Goal: Task Accomplishment & Management: Complete application form

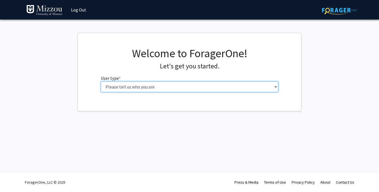
click at [152, 89] on select "Please tell us who you are Undergraduate Student Master's Student Doctoral Cand…" at bounding box center [190, 87] width 178 height 11
select select "1: undergrad"
click at [101, 82] on select "Please tell us who you are Undergraduate Student Master's Student Doctoral Cand…" at bounding box center [190, 87] width 178 height 11
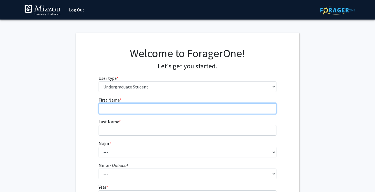
click at [136, 106] on input "First Name * required" at bounding box center [188, 108] width 178 height 11
type input "[PERSON_NAME]"
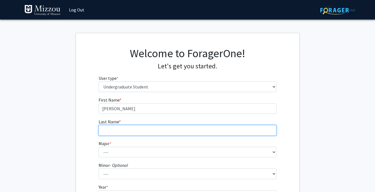
click at [128, 131] on input "Last Name * required" at bounding box center [188, 130] width 178 height 11
type input "[PERSON_NAME]"
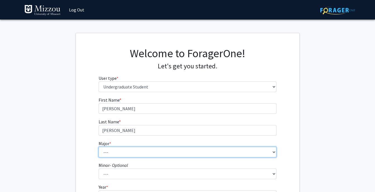
click at [125, 152] on select "--- Agribusiness Management Agricultural Education Agricultural Education: Comm…" at bounding box center [188, 152] width 178 height 11
select select "146: 2636"
click at [99, 147] on select "--- Agribusiness Management Agricultural Education Agricultural Education: Comm…" at bounding box center [188, 152] width 178 height 11
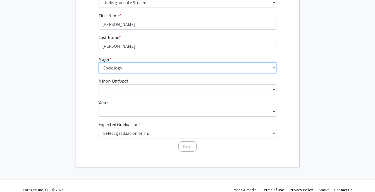
scroll to position [85, 0]
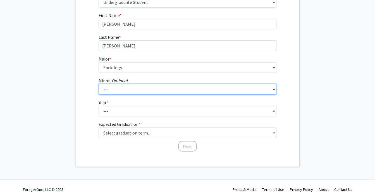
click at [219, 88] on select "--- Accountancy Aerospace Engineering Aerospace Studies Agribusiness Management…" at bounding box center [188, 89] width 178 height 11
select select "12: 1968"
click at [99, 84] on select "--- Accountancy Aerospace Engineering Aerospace Studies Agribusiness Management…" at bounding box center [188, 89] width 178 height 11
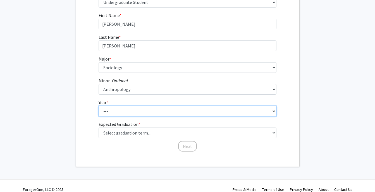
click at [208, 108] on select "--- First-year Sophomore Junior Senior Postbaccalaureate Certificate" at bounding box center [188, 111] width 178 height 11
select select "3: junior"
click at [99, 106] on select "--- First-year Sophomore Junior Senior Postbaccalaureate Certificate" at bounding box center [188, 111] width 178 height 11
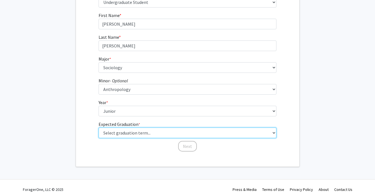
click at [177, 134] on select "Select graduation term... Spring 2025 Summer 2025 Fall 2025 Winter 2025 Spring …" at bounding box center [188, 133] width 178 height 11
select select "9: spring_2027"
click at [99, 128] on select "Select graduation term... Spring 2025 Summer 2025 Fall 2025 Winter 2025 Spring …" at bounding box center [188, 133] width 178 height 11
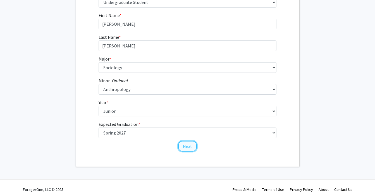
click at [189, 145] on button "Next" at bounding box center [187, 146] width 19 height 11
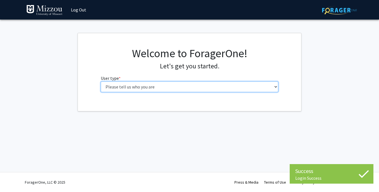
click at [165, 85] on select "Please tell us who you are Undergraduate Student Master's Student Doctoral Cand…" at bounding box center [190, 87] width 178 height 11
select select "1: undergrad"
click at [101, 82] on select "Please tell us who you are Undergraduate Student Master's Student Doctoral Cand…" at bounding box center [190, 87] width 178 height 11
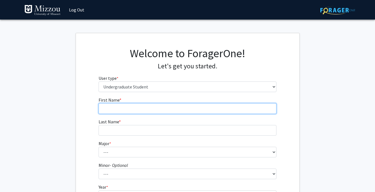
click at [164, 105] on input "First Name * required" at bounding box center [188, 108] width 178 height 11
type input "[PERSON_NAME]"
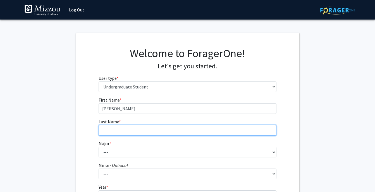
click at [158, 133] on input "Last Name * required" at bounding box center [188, 130] width 178 height 11
type input "[PERSON_NAME]"
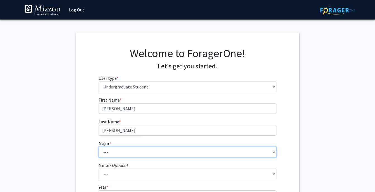
click at [146, 151] on select "--- Agribusiness Management Agricultural Education Agricultural Education: Comm…" at bounding box center [188, 152] width 178 height 11
select select "146: 2636"
click at [99, 147] on select "--- Agribusiness Management Agricultural Education Agricultural Education: Comm…" at bounding box center [188, 152] width 178 height 11
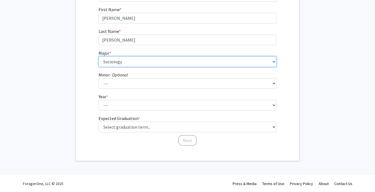
scroll to position [91, 0]
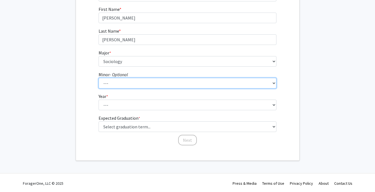
click at [136, 84] on select "--- Accountancy Aerospace Engineering Aerospace Studies Agribusiness Management…" at bounding box center [188, 83] width 178 height 11
select select "12: 1968"
click at [99, 78] on select "--- Accountancy Aerospace Engineering Aerospace Studies Agribusiness Management…" at bounding box center [188, 83] width 178 height 11
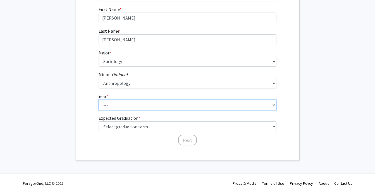
click at [131, 106] on select "--- First-year Sophomore Junior Senior Postbaccalaureate Certificate" at bounding box center [188, 105] width 178 height 11
select select "3: junior"
click at [99, 100] on select "--- First-year Sophomore Junior Senior Postbaccalaureate Certificate" at bounding box center [188, 105] width 178 height 11
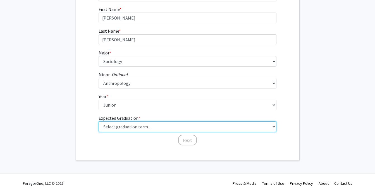
click at [140, 126] on select "Select graduation term... Spring 2025 Summer 2025 Fall 2025 Winter 2025 Spring …" at bounding box center [188, 126] width 178 height 11
select select "5: spring_2026"
click at [99, 121] on select "Select graduation term... Spring 2025 Summer 2025 Fall 2025 Winter 2025 Spring …" at bounding box center [188, 126] width 178 height 11
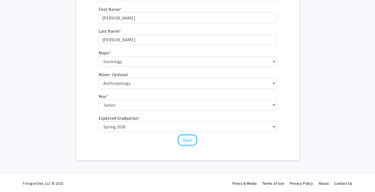
click at [190, 141] on button "Next" at bounding box center [187, 140] width 19 height 11
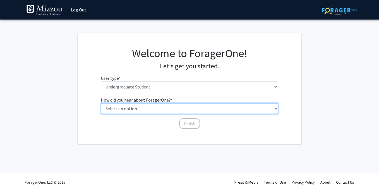
drag, startPoint x: 152, startPoint y: 110, endPoint x: 151, endPoint y: 114, distance: 3.9
click at [152, 110] on select "Select an option Peer/student recommendation Faculty/staff recommendation Unive…" at bounding box center [190, 108] width 178 height 11
select select "2: faculty_recommendation"
click at [101, 103] on select "Select an option Peer/student recommendation Faculty/staff recommendation Unive…" at bounding box center [190, 108] width 178 height 11
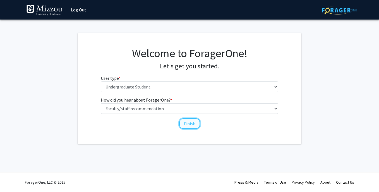
click at [191, 125] on button "Finish" at bounding box center [189, 123] width 21 height 11
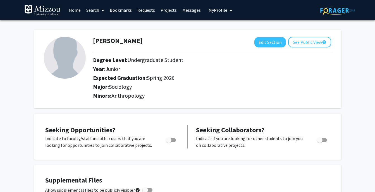
click at [95, 13] on link "Search" at bounding box center [94, 10] width 23 height 20
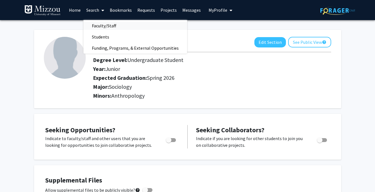
click at [102, 26] on span "Faculty/Staff" at bounding box center [103, 25] width 41 height 11
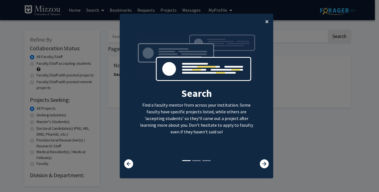
click at [265, 22] on span "×" at bounding box center [267, 21] width 4 height 9
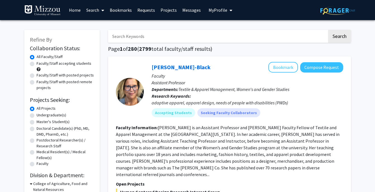
click at [37, 63] on label "Faculty/Staff accepting students" at bounding box center [64, 64] width 55 height 6
click at [37, 63] on input "Faculty/Staff accepting students" at bounding box center [39, 63] width 4 height 4
radio input "true"
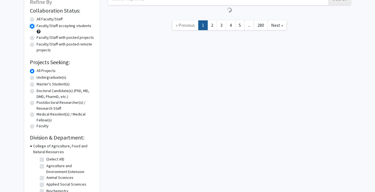
scroll to position [38, 0]
click at [37, 76] on label "Undergraduate(s)" at bounding box center [52, 77] width 30 height 6
click at [37, 76] on input "Undergraduate(s)" at bounding box center [39, 76] width 4 height 4
radio input "true"
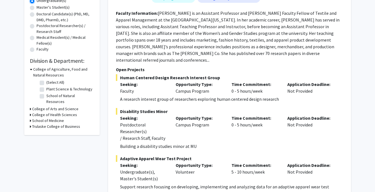
scroll to position [115, 0]
click at [34, 106] on h3 "College of Arts and Science" at bounding box center [55, 109] width 46 height 6
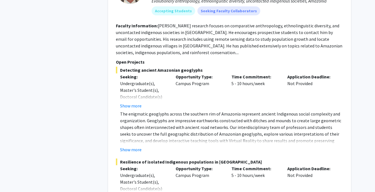
scroll to position [418, 0]
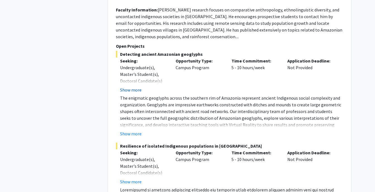
click at [135, 87] on button "Show more" at bounding box center [131, 90] width 22 height 7
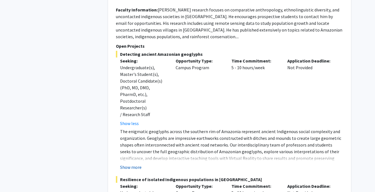
click at [132, 164] on button "Show more" at bounding box center [131, 167] width 22 height 7
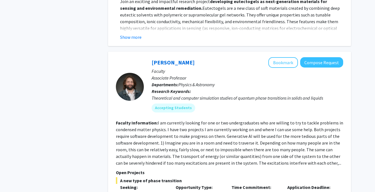
scroll to position [2909, 0]
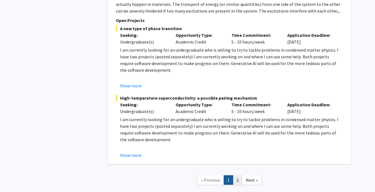
click at [238, 175] on link "2" at bounding box center [237, 180] width 9 height 10
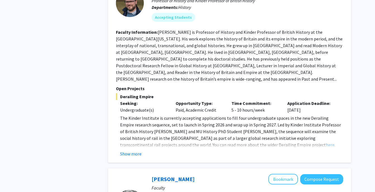
scroll to position [891, 0]
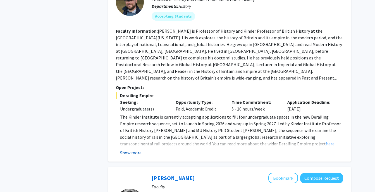
click at [132, 149] on button "Show more" at bounding box center [131, 152] width 22 height 7
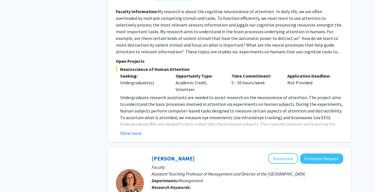
scroll to position [1313, 0]
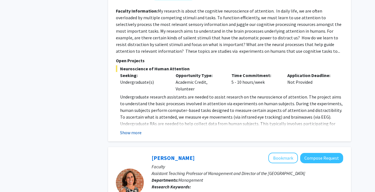
click at [127, 129] on button "Show more" at bounding box center [131, 132] width 22 height 7
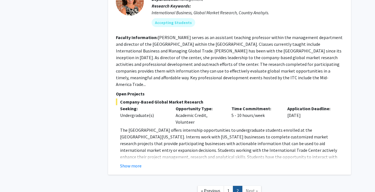
scroll to position [1527, 0]
click at [133, 162] on button "Show more" at bounding box center [131, 165] width 22 height 7
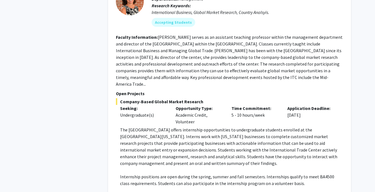
scroll to position [1578, 0]
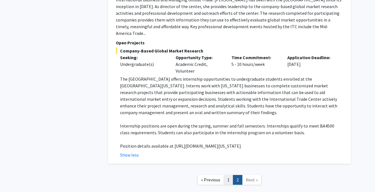
click at [227, 175] on link "1" at bounding box center [228, 180] width 9 height 10
